Goal: Transaction & Acquisition: Subscribe to service/newsletter

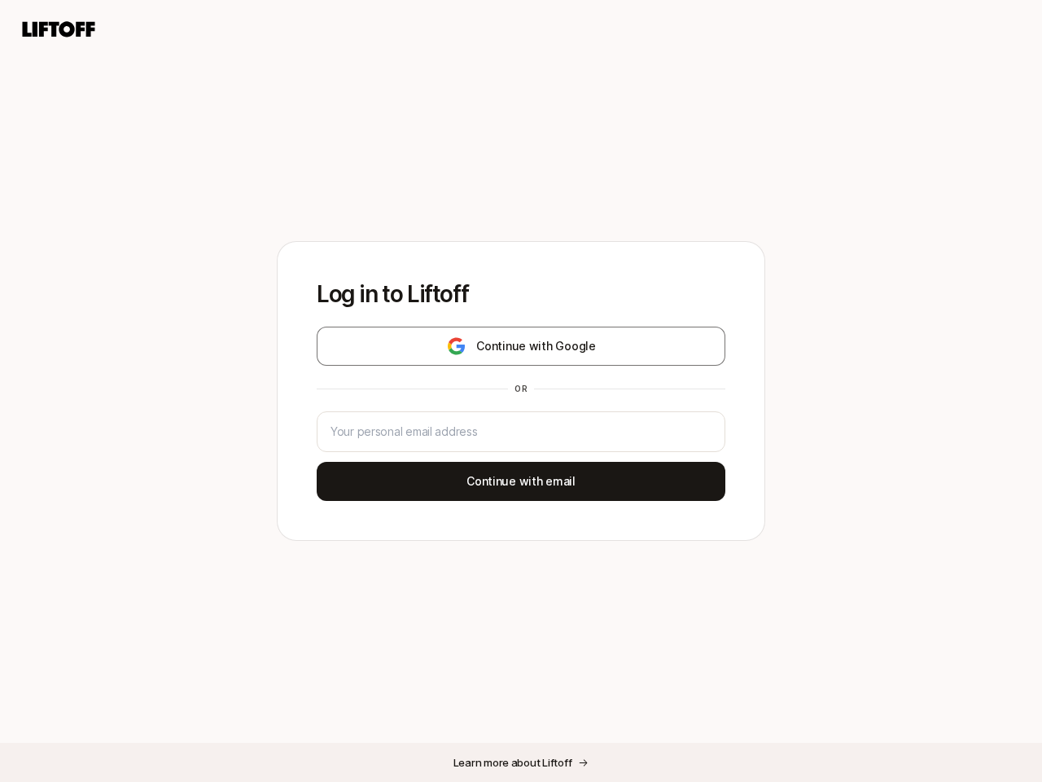
click at [521, 391] on div "or" at bounding box center [521, 388] width 26 height 13
click at [59, 29] on icon at bounding box center [59, 29] width 78 height 23
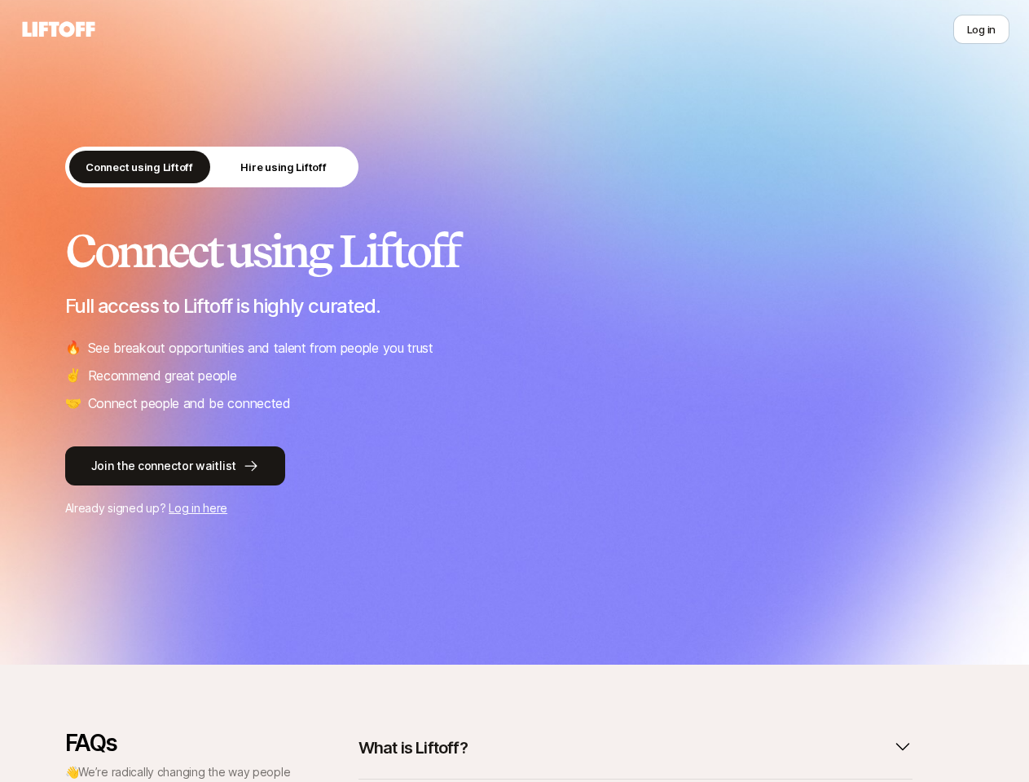
click at [521, 346] on li "🔥 See breakout opportunities and talent from people you trust" at bounding box center [514, 347] width 899 height 21
click at [521, 481] on link "Join the connector waitlist" at bounding box center [514, 465] width 899 height 39
